Goal: Transaction & Acquisition: Subscribe to service/newsletter

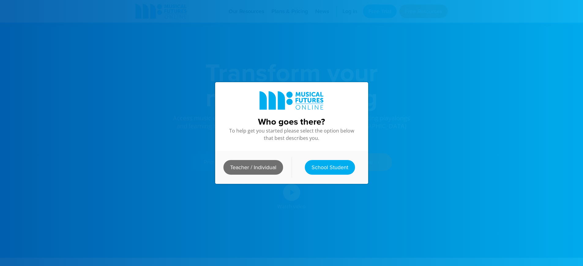
click at [252, 167] on link "Teacher / Individual" at bounding box center [253, 167] width 60 height 15
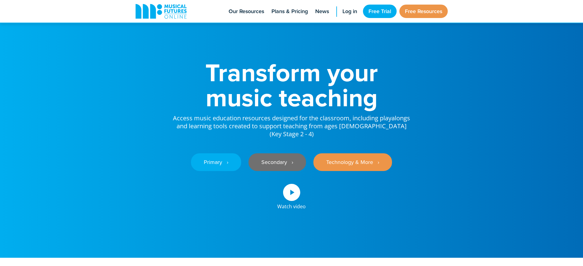
click at [273, 165] on link "Secondary ‎‏‏‎ ‎ ›" at bounding box center [277, 163] width 58 height 18
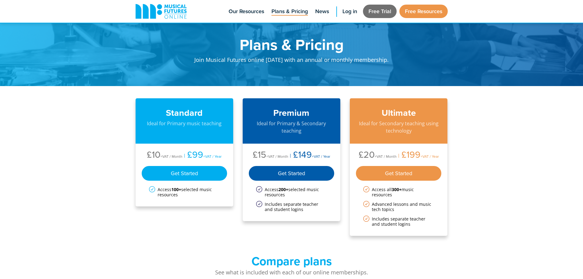
click at [379, 14] on link "Free Trial" at bounding box center [380, 11] width 34 height 13
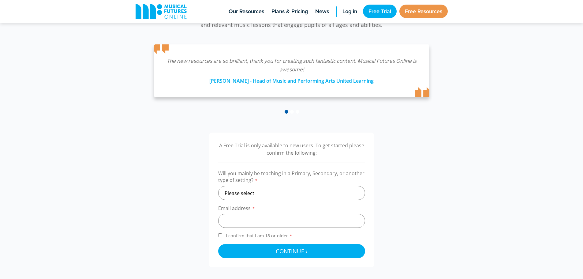
scroll to position [122, 0]
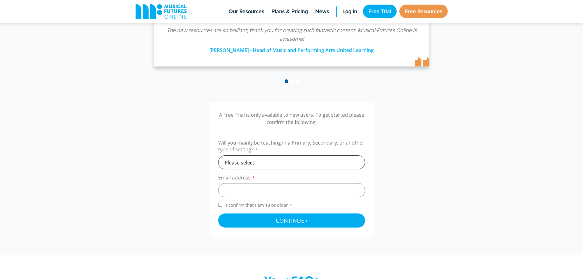
click at [273, 167] on select "Please select Primary Secondary Other" at bounding box center [291, 162] width 147 height 14
select select "secondary"
click at [218, 155] on select "Please select Primary Secondary Other" at bounding box center [291, 162] width 147 height 14
click at [260, 195] on input "email" at bounding box center [291, 190] width 147 height 14
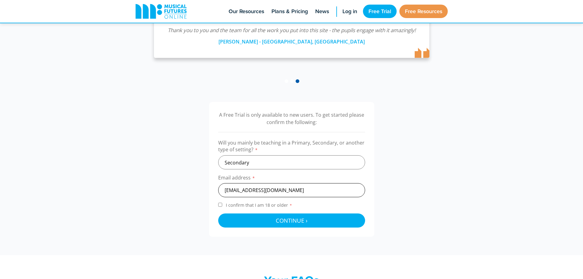
type input "gbutton@hfschool.org.uk"
click at [220, 204] on input "I confirm that I am 18 or older *" at bounding box center [220, 205] width 4 height 4
checkbox input "true"
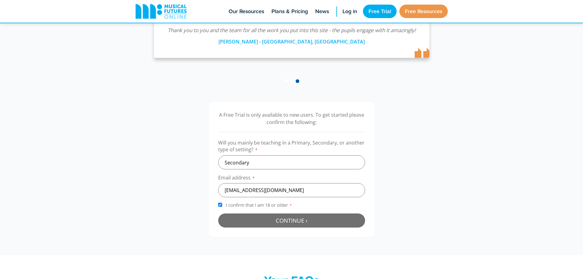
click at [249, 220] on button "Continue › Checking your details..." at bounding box center [291, 220] width 147 height 14
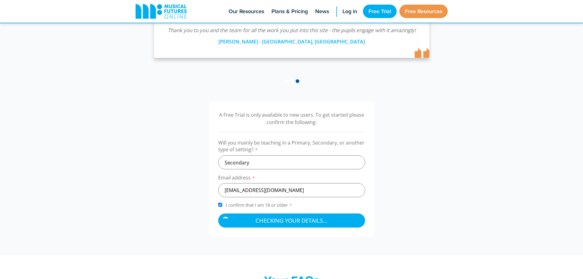
click at [515, 140] on div "A Free Trial is only available to new users. To get started please confirm the …" at bounding box center [291, 169] width 583 height 171
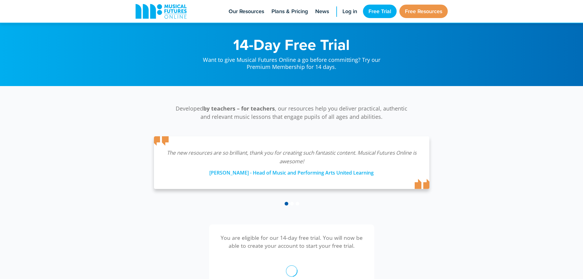
scroll to position [200, 0]
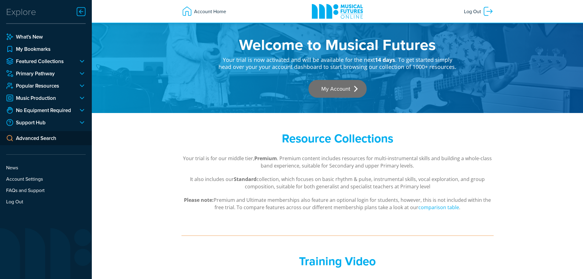
click at [327, 84] on link "My Account" at bounding box center [337, 89] width 58 height 18
click at [338, 89] on link "My Account" at bounding box center [337, 89] width 58 height 18
click at [352, 84] on link "My Account" at bounding box center [337, 89] width 58 height 18
